Goal: Task Accomplishment & Management: Manage account settings

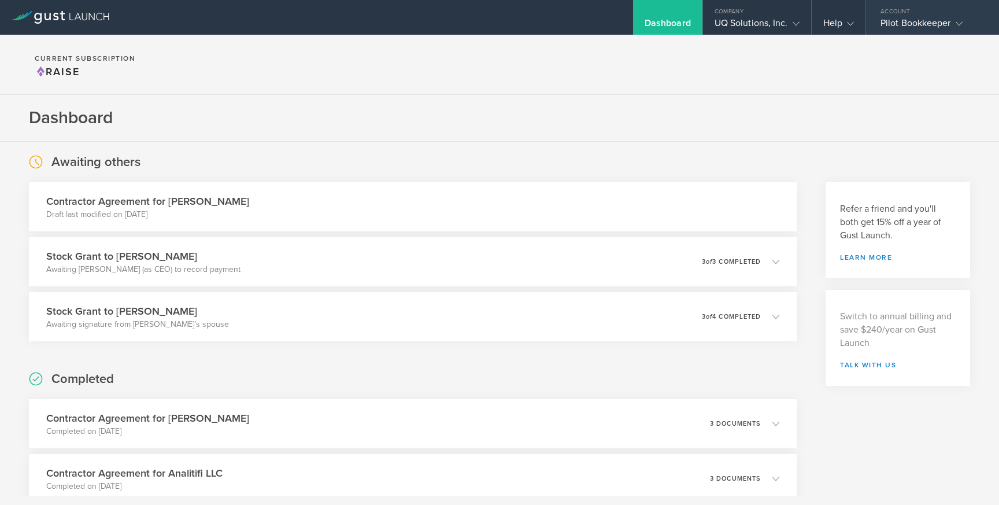
click at [921, 21] on div "Pilot Bookkeeper" at bounding box center [930, 25] width 98 height 17
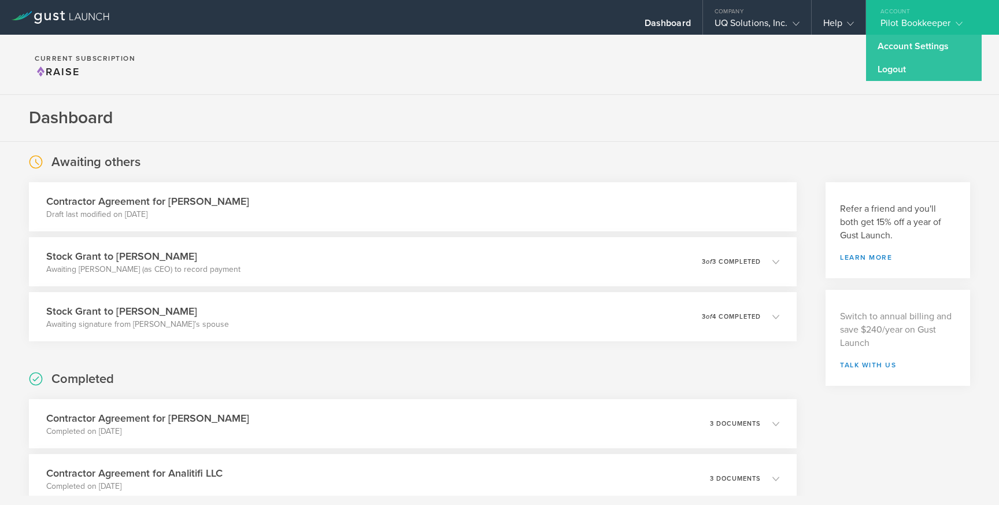
click at [921, 21] on div "Pilot Bookkeeper" at bounding box center [930, 25] width 98 height 17
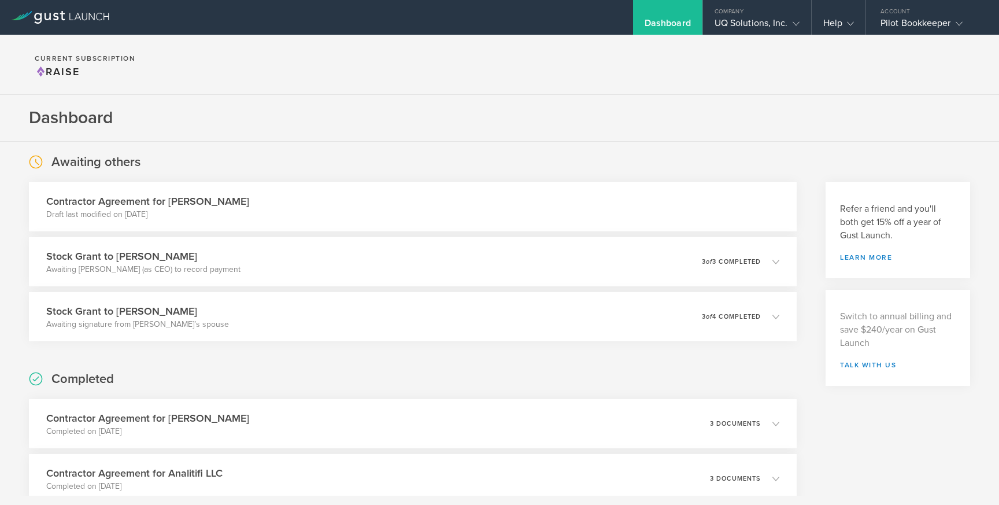
click at [495, 113] on section "Dashboard" at bounding box center [499, 118] width 999 height 47
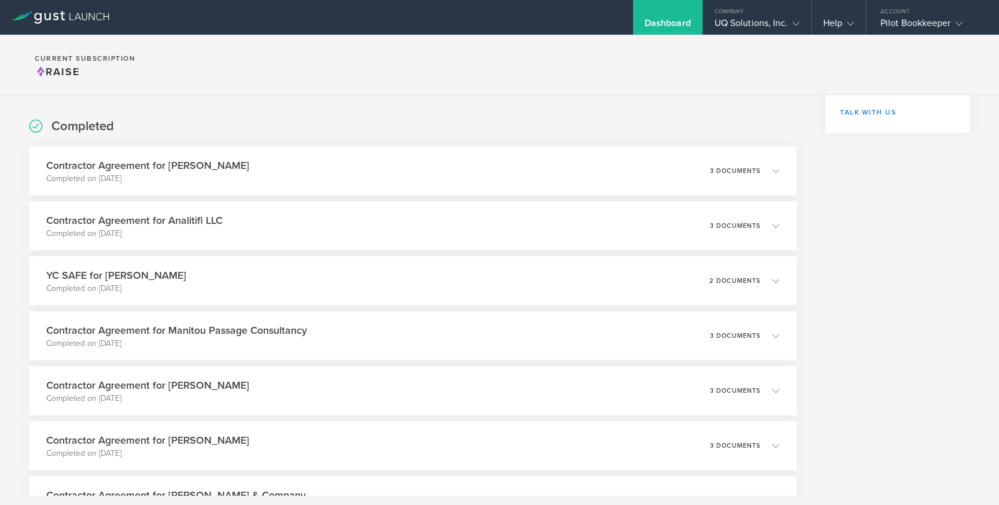
scroll to position [198, 0]
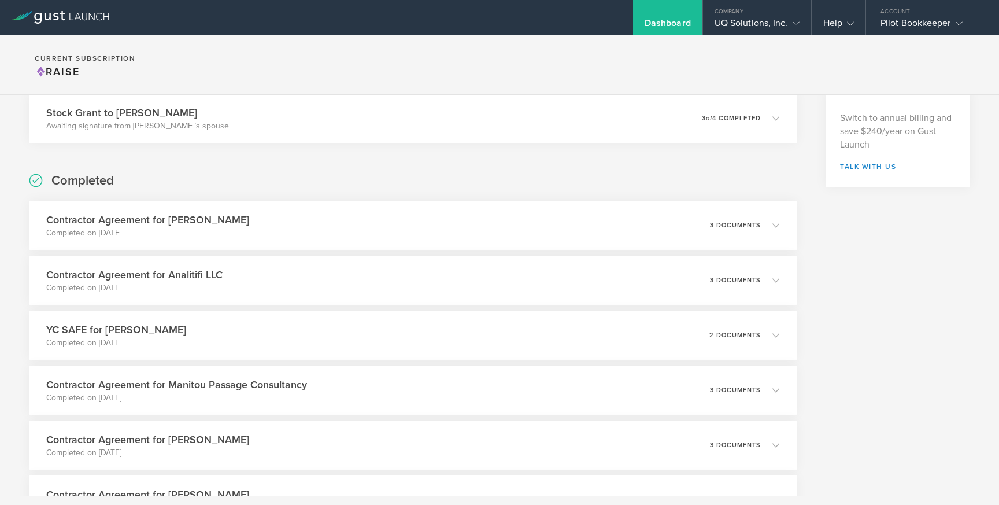
click at [674, 16] on div "Dashboard" at bounding box center [667, 17] width 69 height 35
click at [745, 32] on div "UQ Solutions, Inc." at bounding box center [757, 25] width 85 height 17
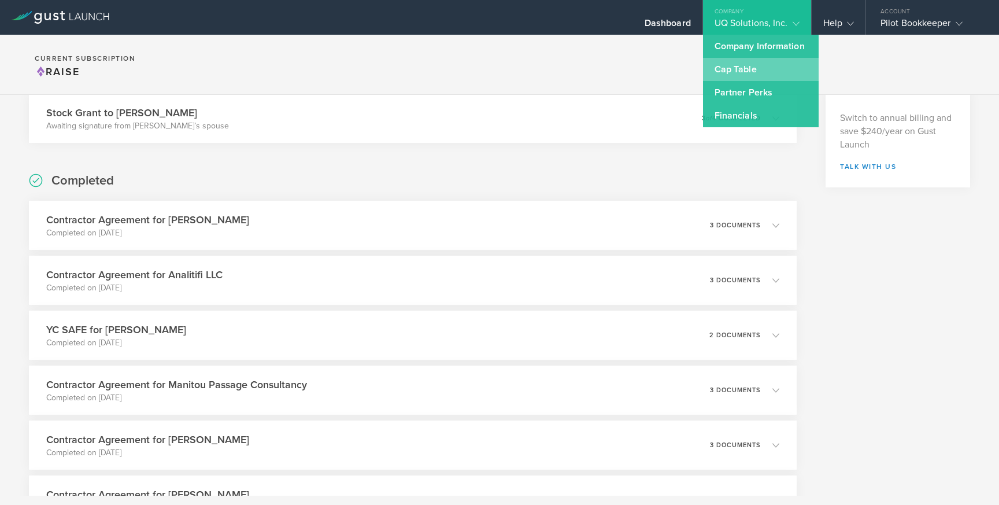
click at [744, 68] on link "Cap Table" at bounding box center [761, 69] width 116 height 23
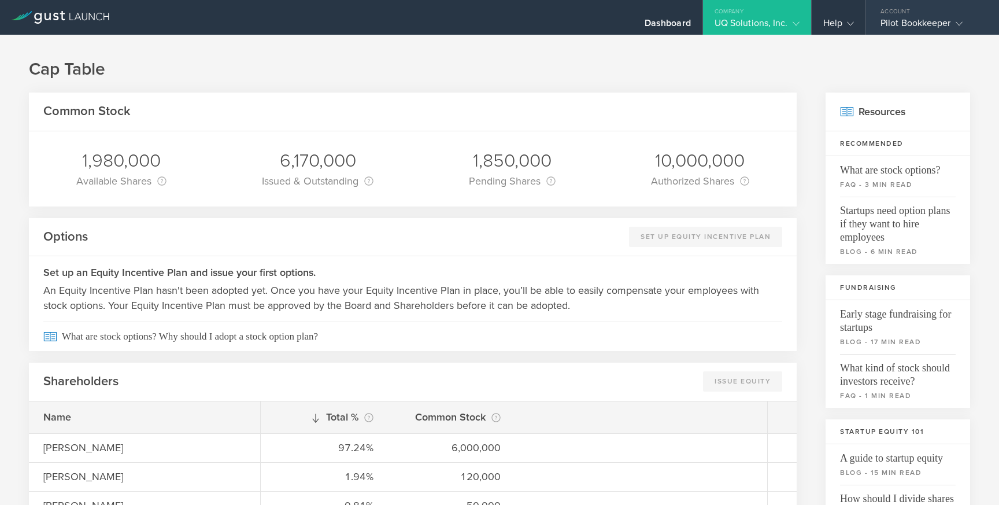
click at [914, 31] on div "Pilot Bookkeeper" at bounding box center [930, 25] width 98 height 17
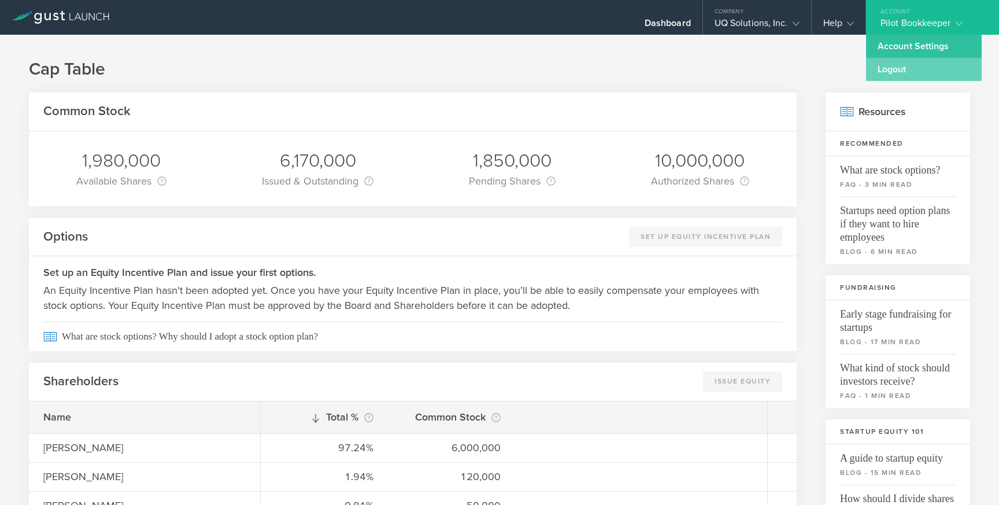
click at [902, 70] on link "Logout" at bounding box center [924, 69] width 116 height 23
